Goal: Task Accomplishment & Management: Use online tool/utility

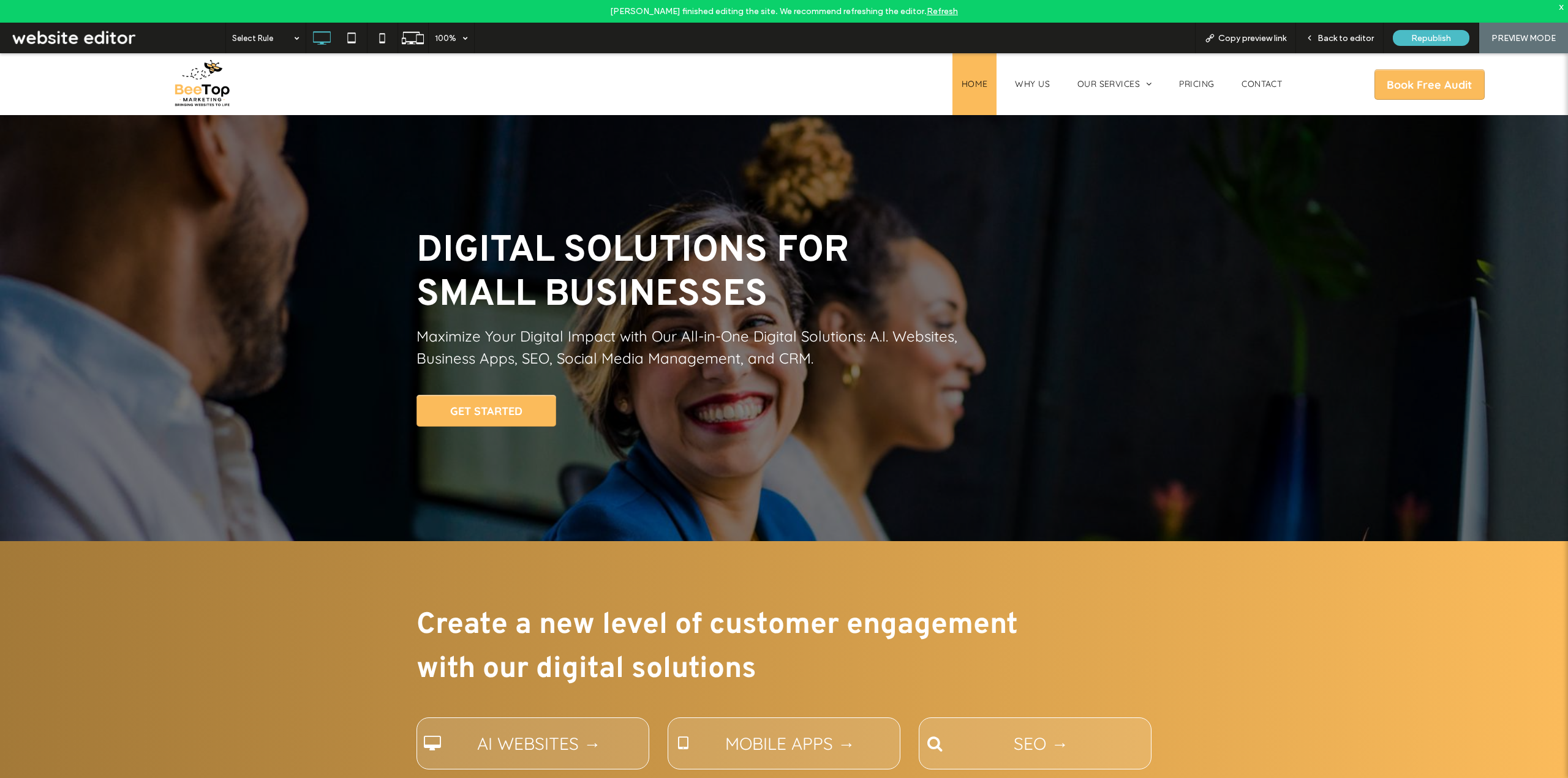
click at [1560, 7] on div "x" at bounding box center [1561, 6] width 6 height 10
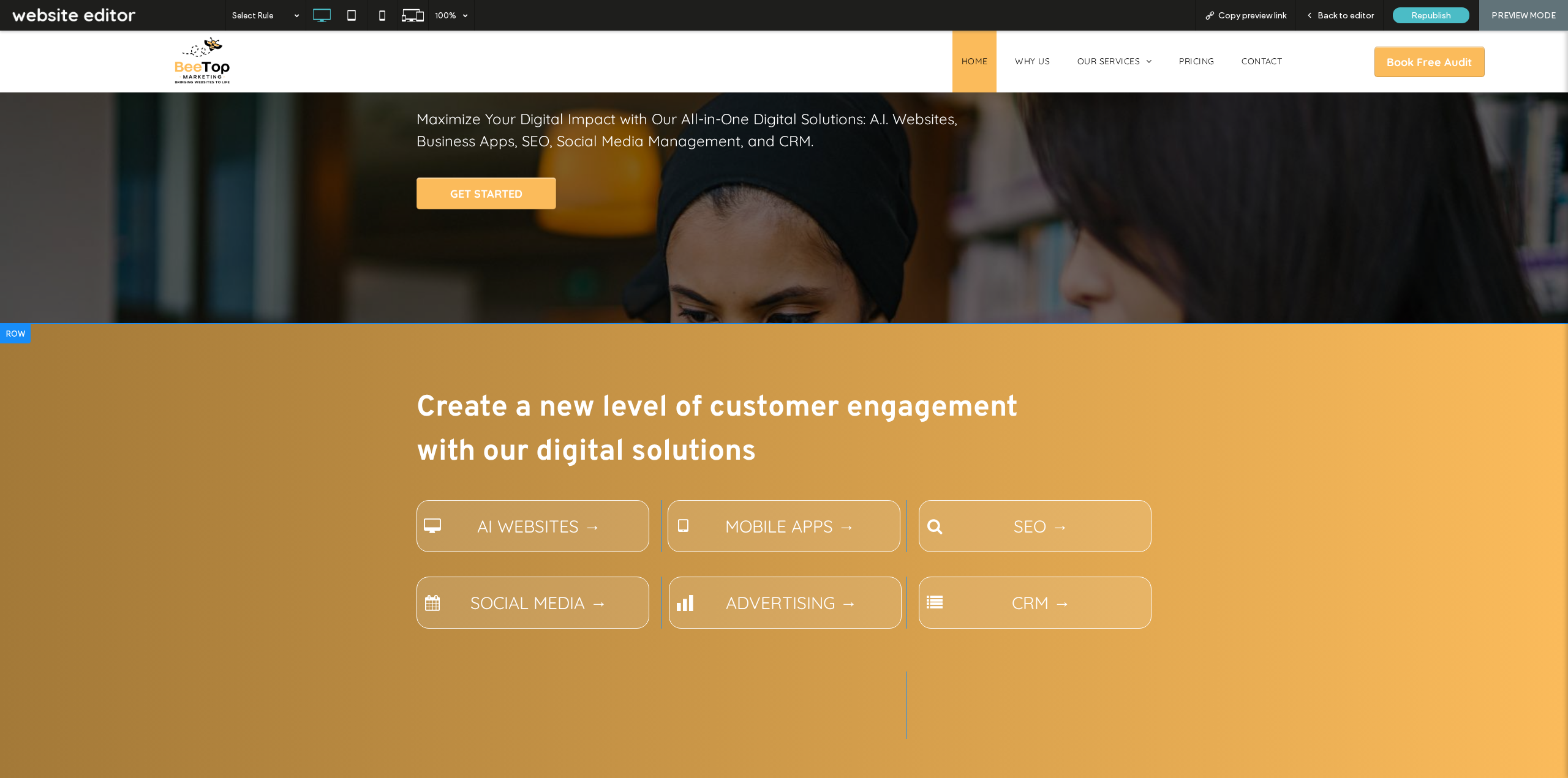
scroll to position [245, 0]
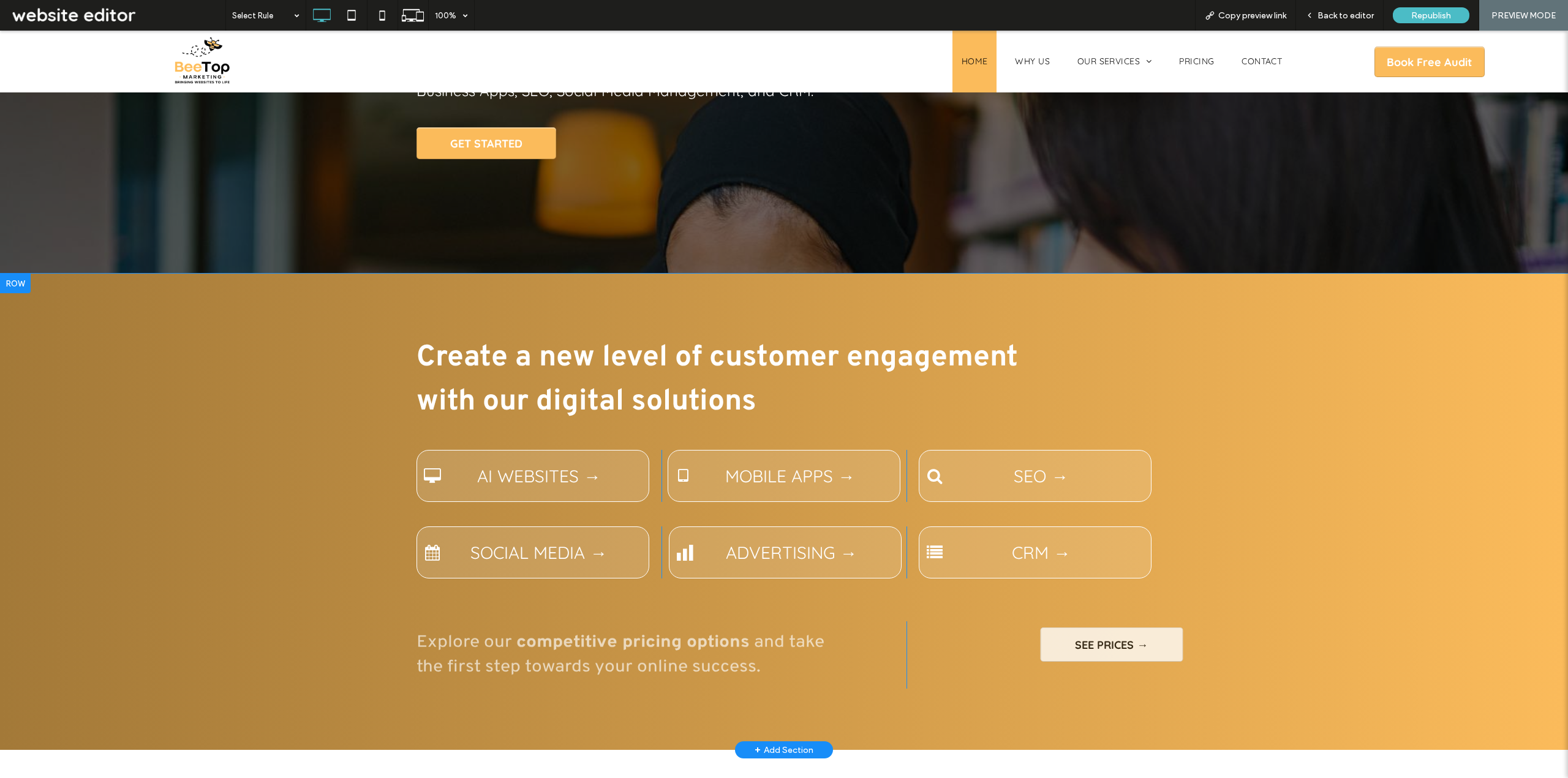
click at [282, 362] on div "Create a new level of customer engagement with our digital solutions AI WEBSITE…" at bounding box center [784, 511] width 1568 height 477
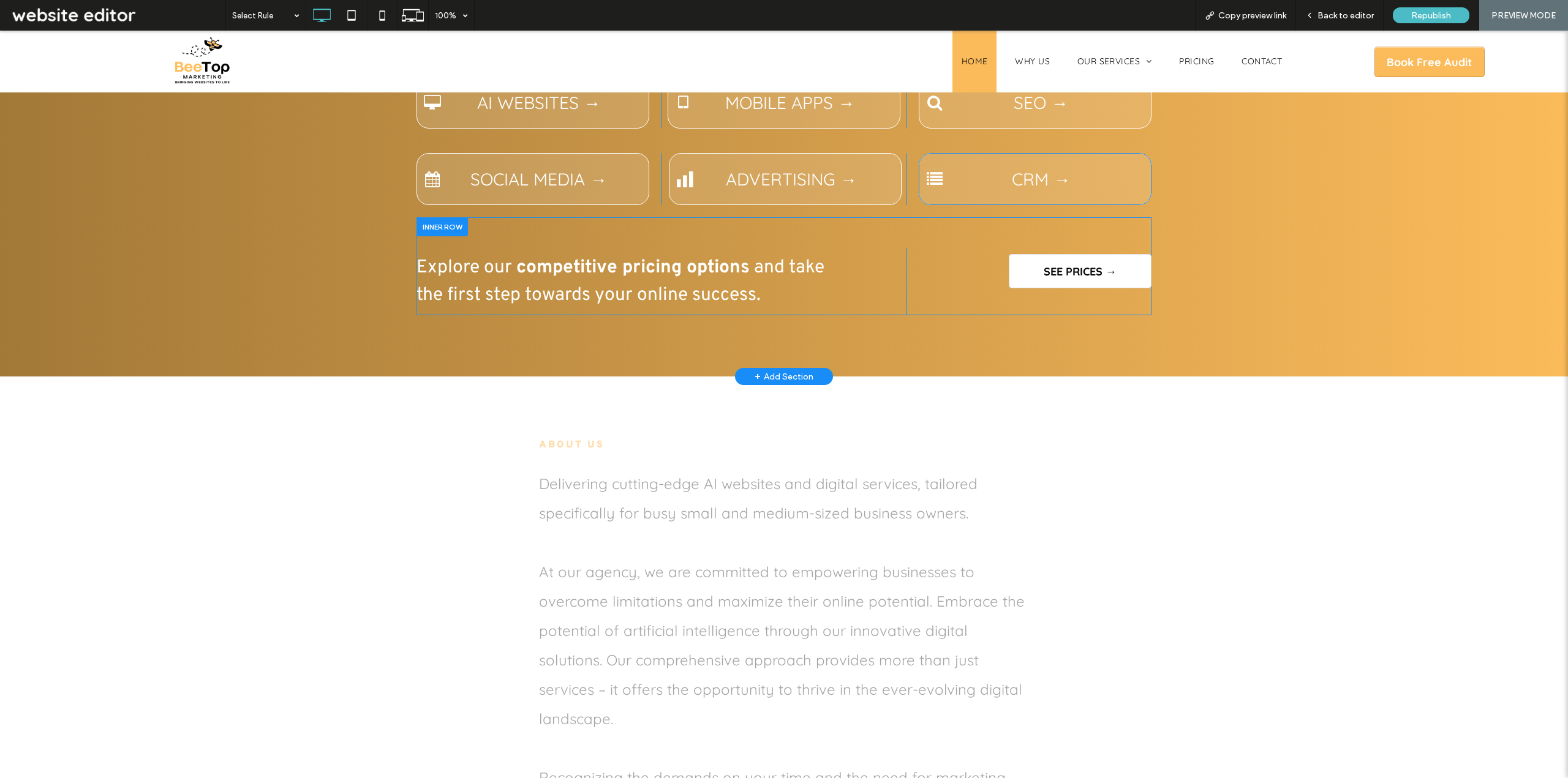
scroll to position [674, 0]
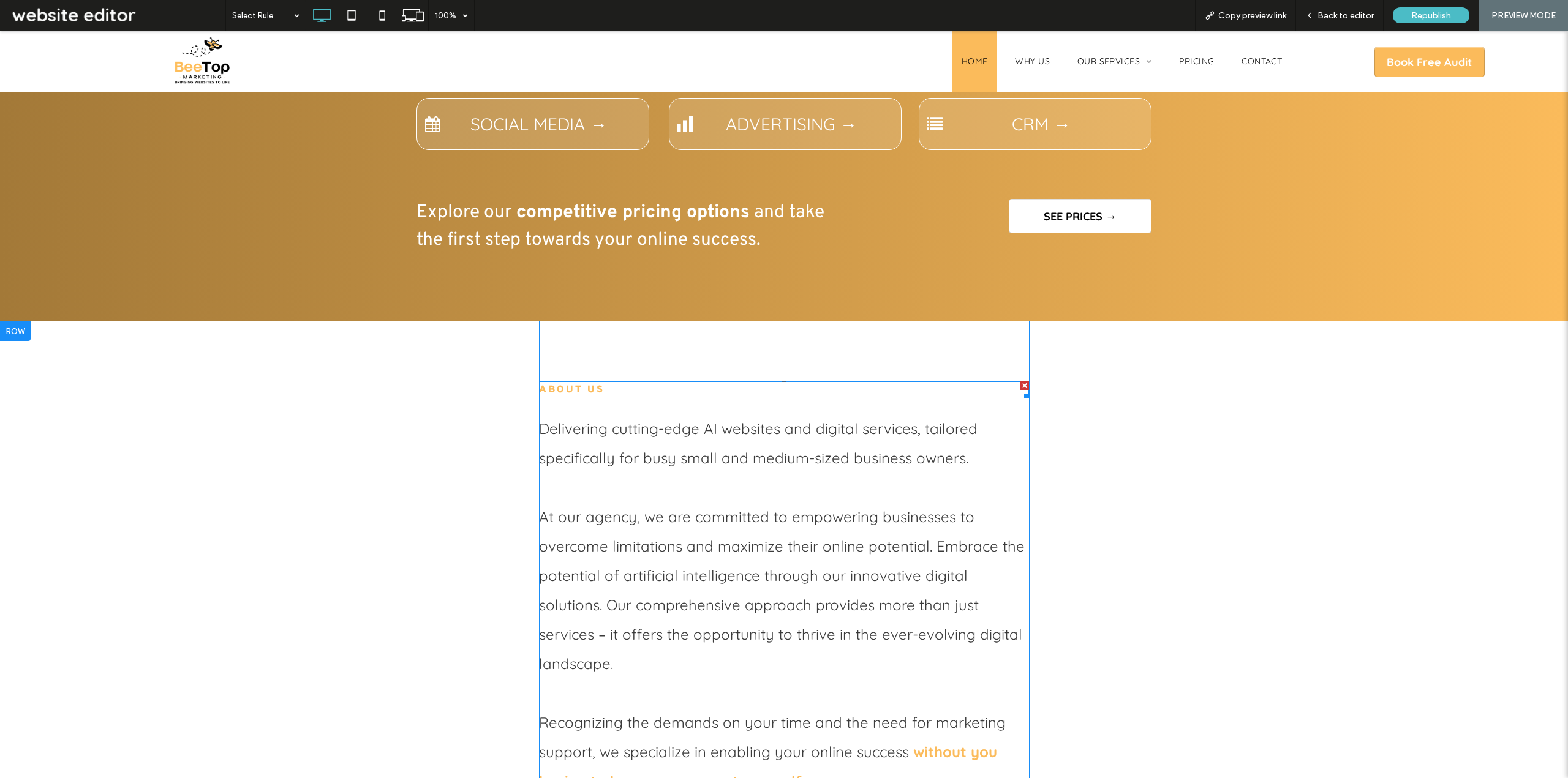
click at [575, 389] on span "ABOUT US" at bounding box center [572, 389] width 66 height 12
click at [597, 387] on span "ABOUT US" at bounding box center [572, 389] width 66 height 12
click at [1362, 17] on span "Back to editor" at bounding box center [1346, 15] width 56 height 10
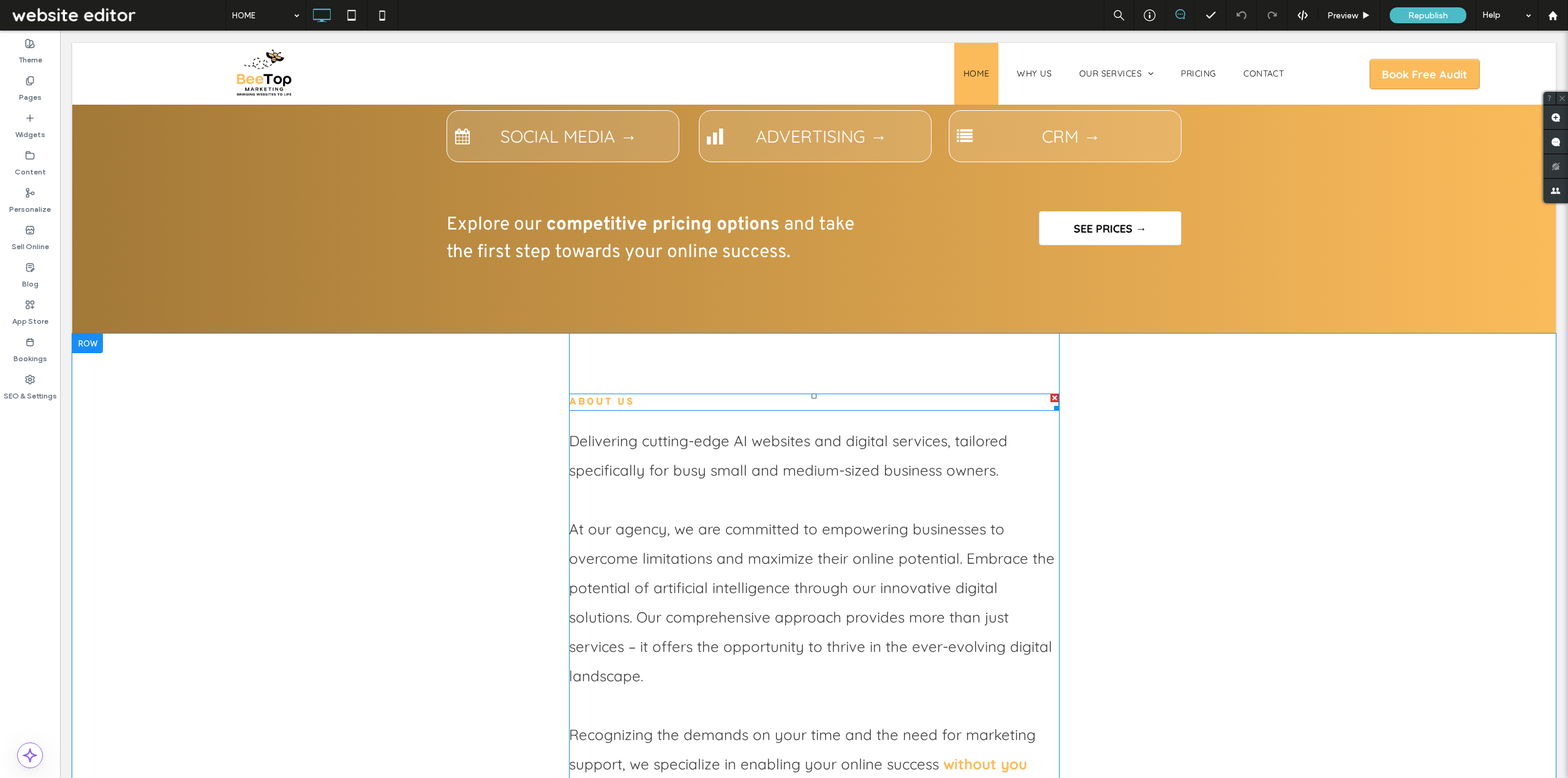
click at [619, 400] on span "ABOUT US" at bounding box center [602, 402] width 66 height 12
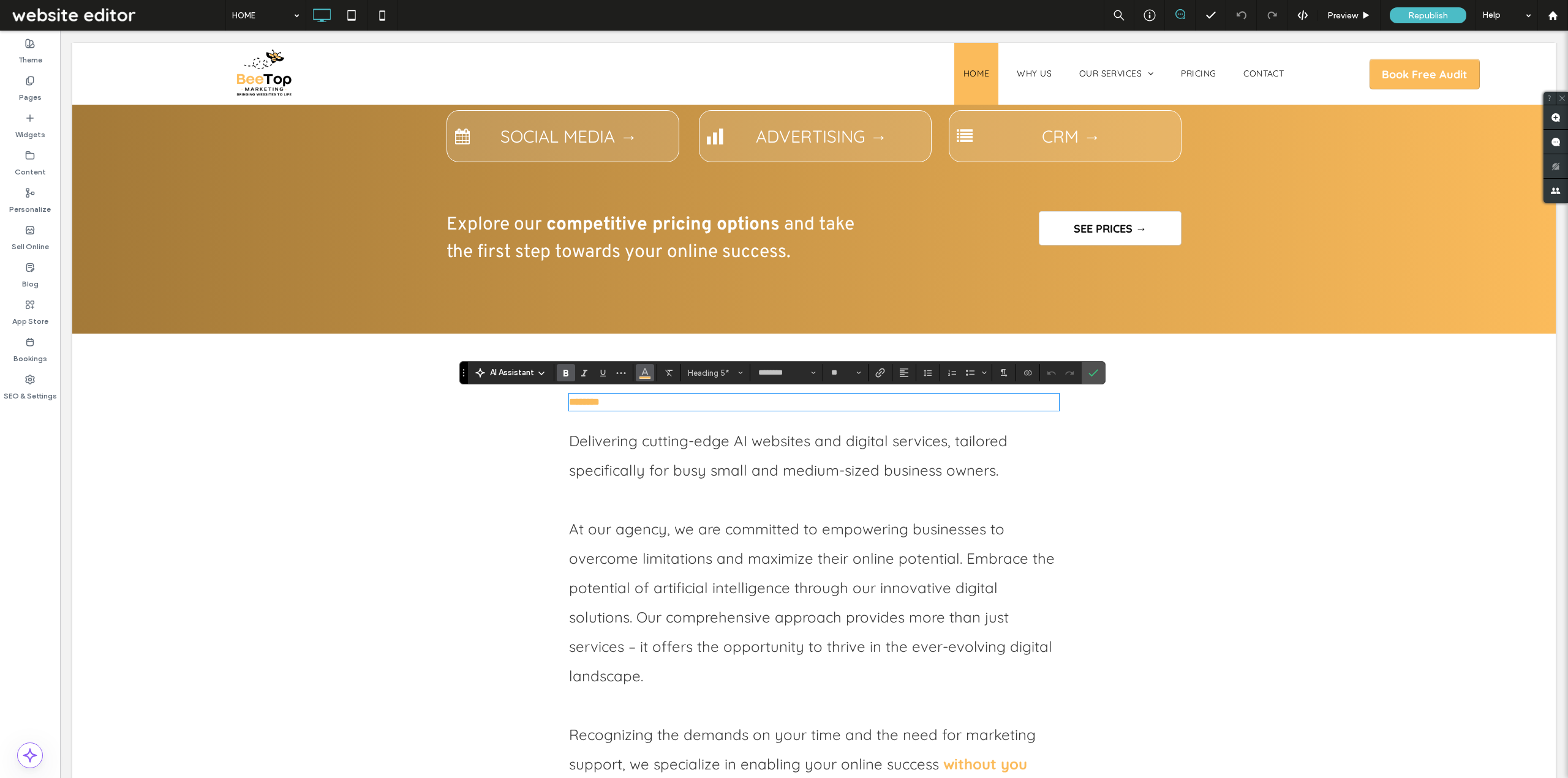
click at [646, 377] on icon "Color" at bounding box center [645, 371] width 10 height 10
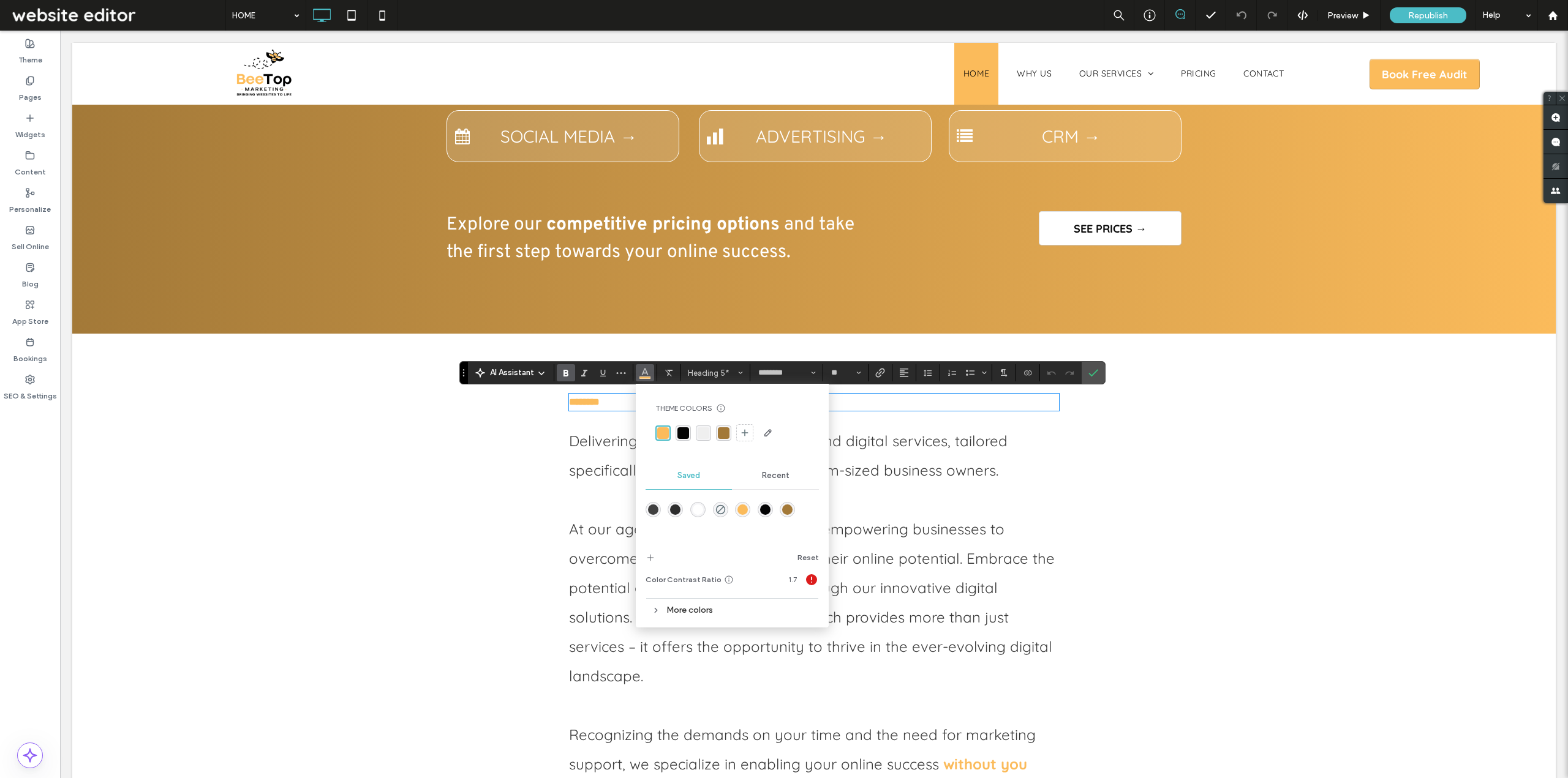
click at [658, 614] on icon at bounding box center [655, 610] width 8 height 8
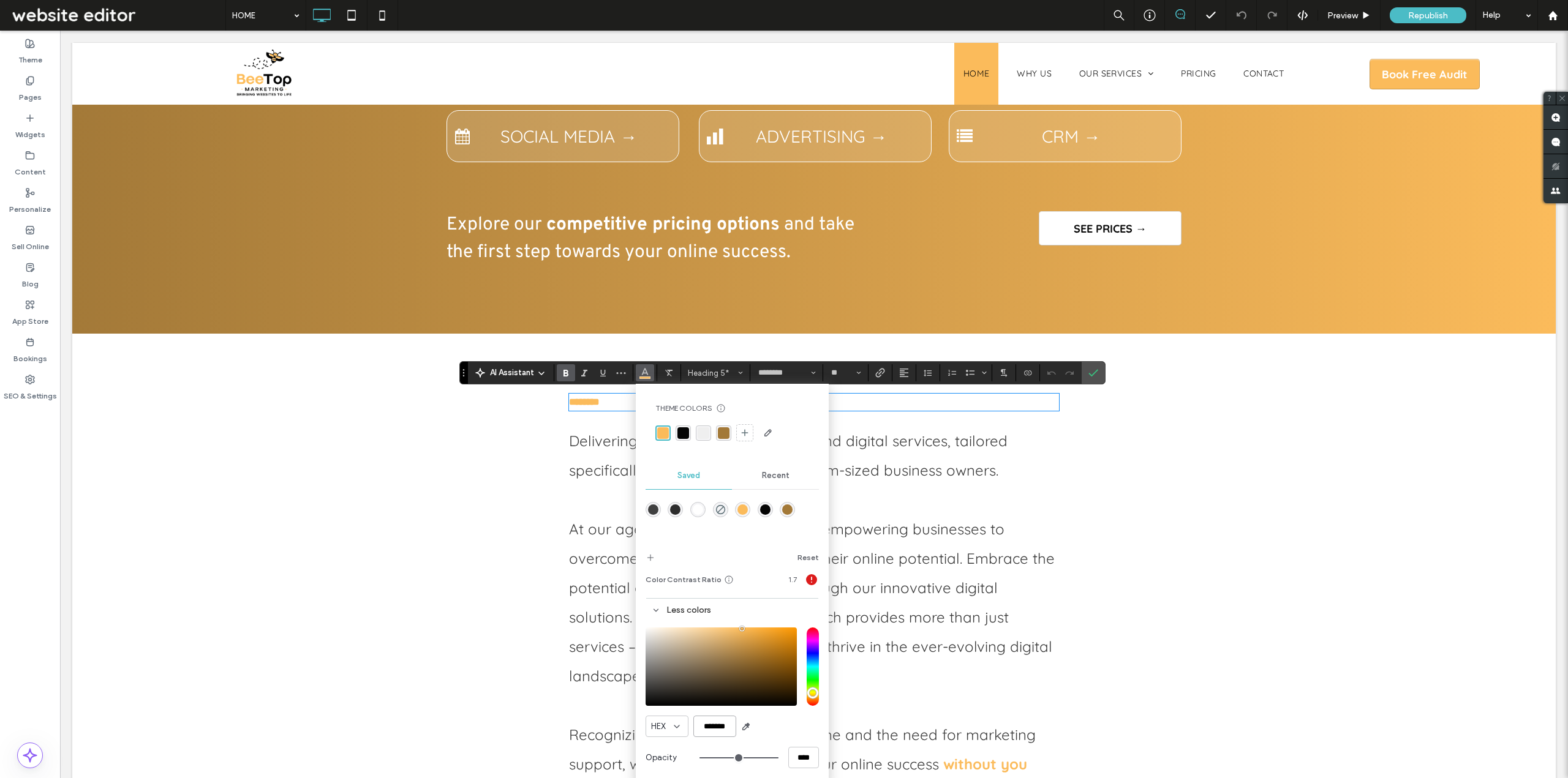
click at [715, 729] on input "*******" at bounding box center [715, 726] width 43 height 21
